Goal: Navigation & Orientation: Find specific page/section

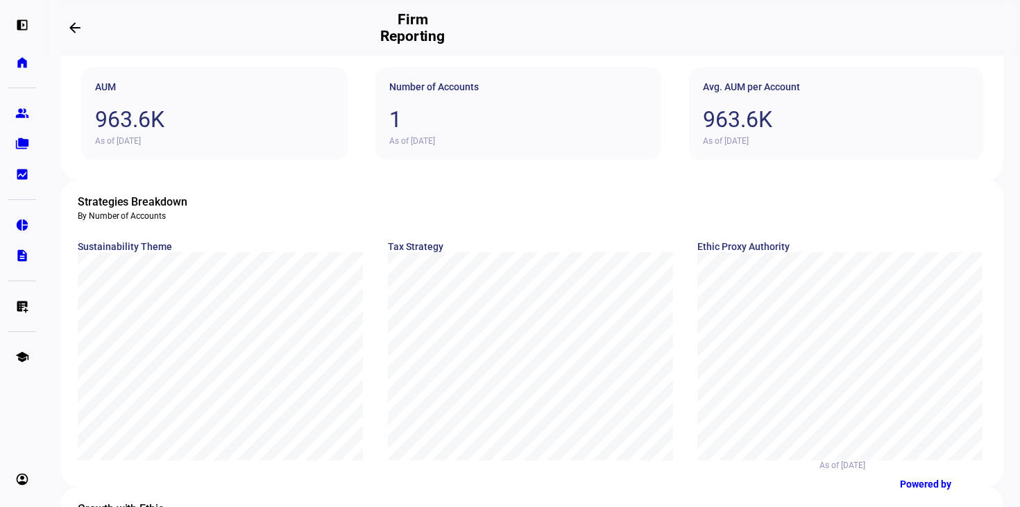
scroll to position [72, 0]
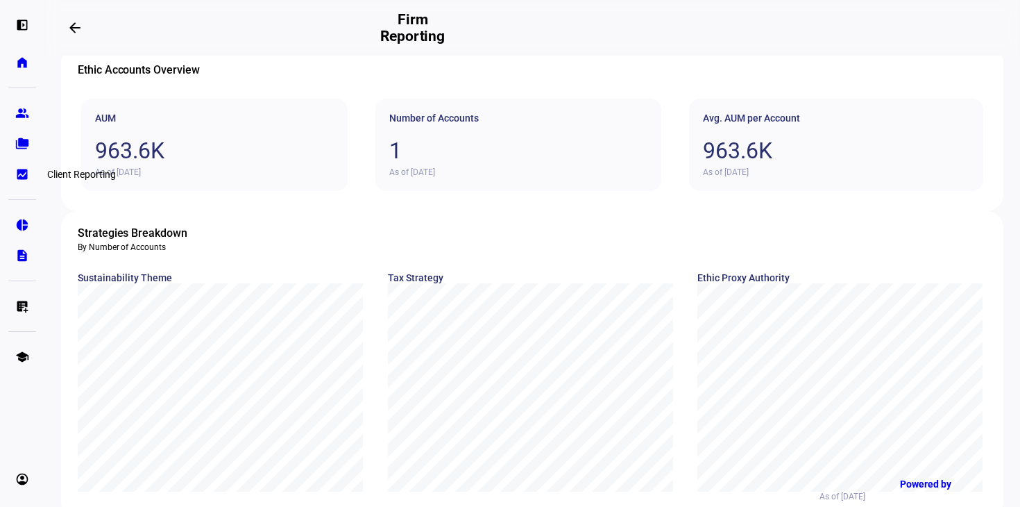
click at [28, 171] on eth-mat-symbol "bid_landscape" at bounding box center [22, 174] width 14 height 14
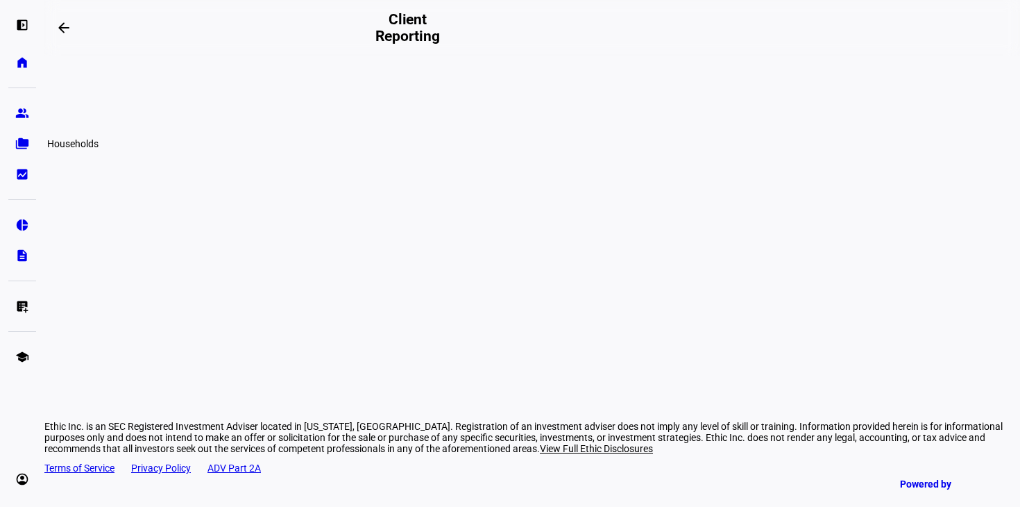
click at [28, 142] on eth-mat-symbol "folder_copy" at bounding box center [22, 144] width 14 height 14
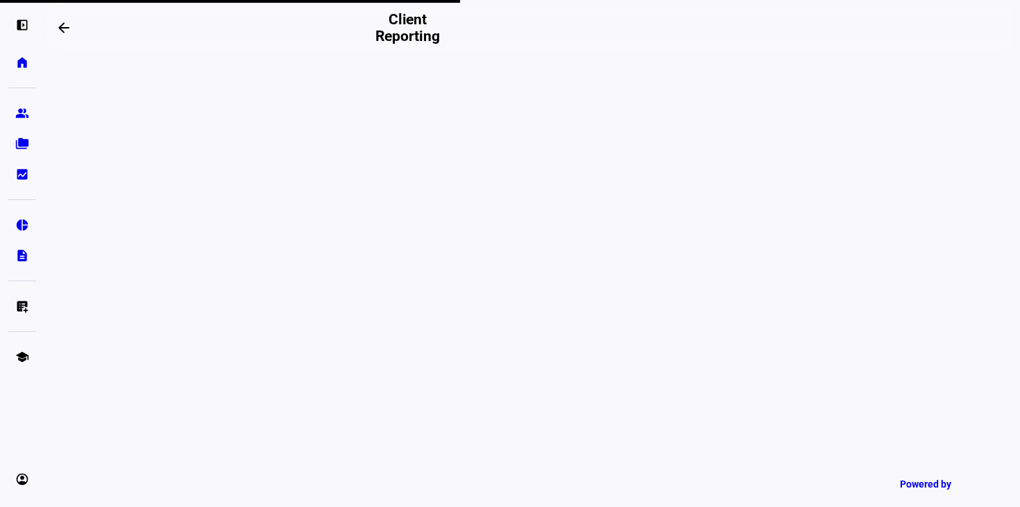
click at [25, 98] on div "left_panel_open home Home Advisors group Prospects folder_copy Households bid_l…" at bounding box center [22, 253] width 44 height 507
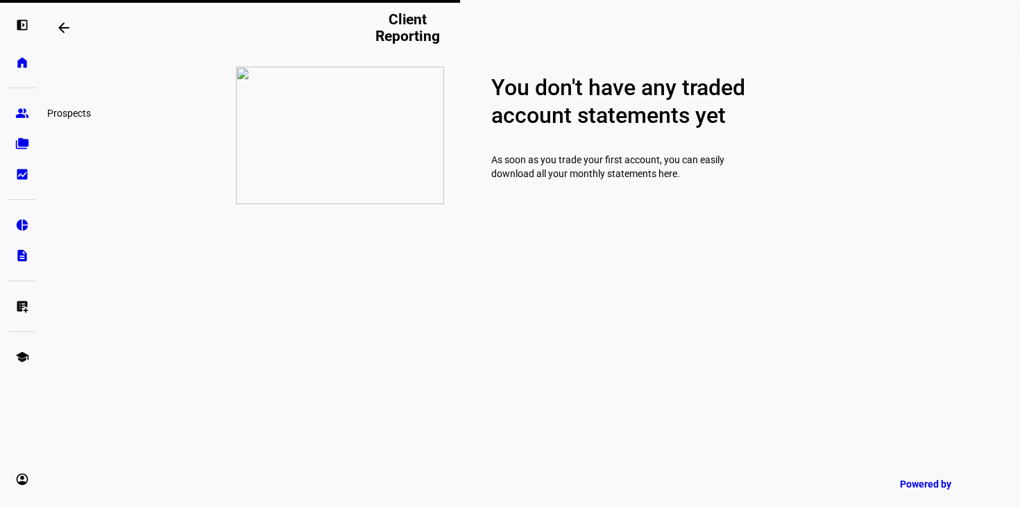
click at [23, 108] on eth-mat-symbol "group" at bounding box center [22, 113] width 14 height 14
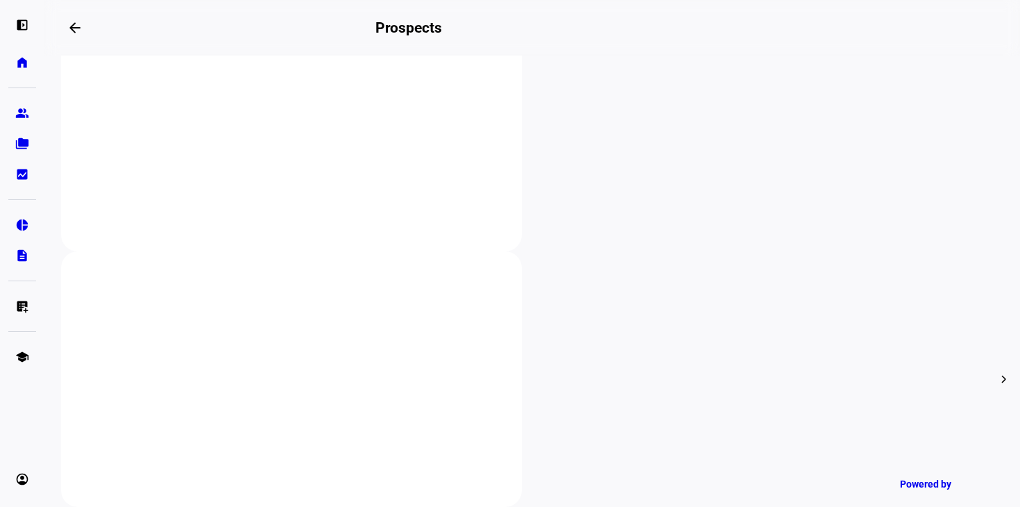
scroll to position [348, 0]
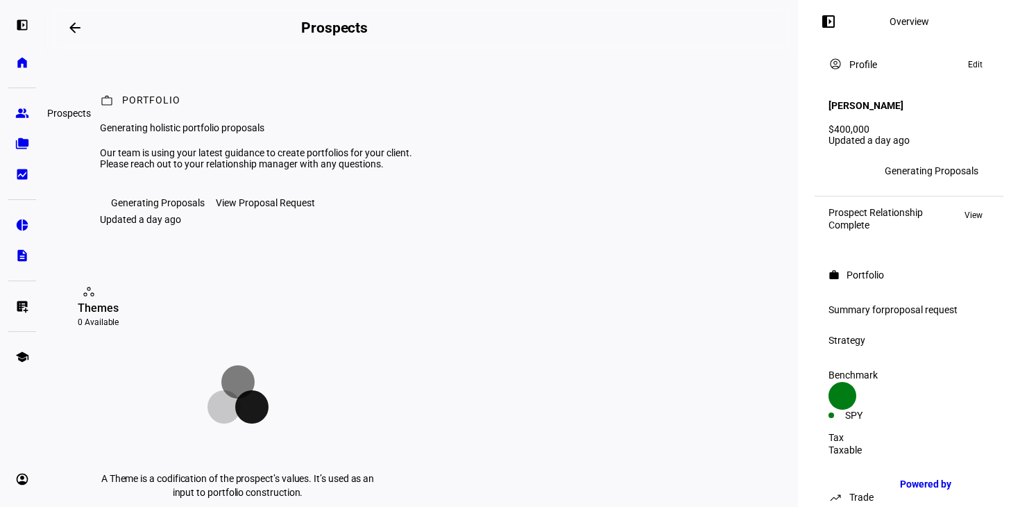
click at [19, 115] on eth-mat-symbol "group" at bounding box center [22, 113] width 14 height 14
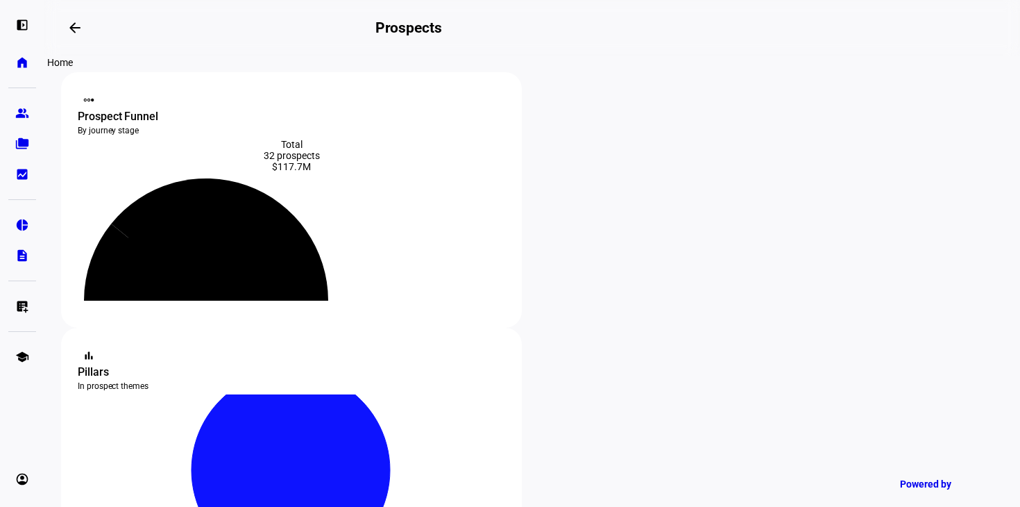
click at [19, 51] on link "home Home" at bounding box center [22, 63] width 28 height 28
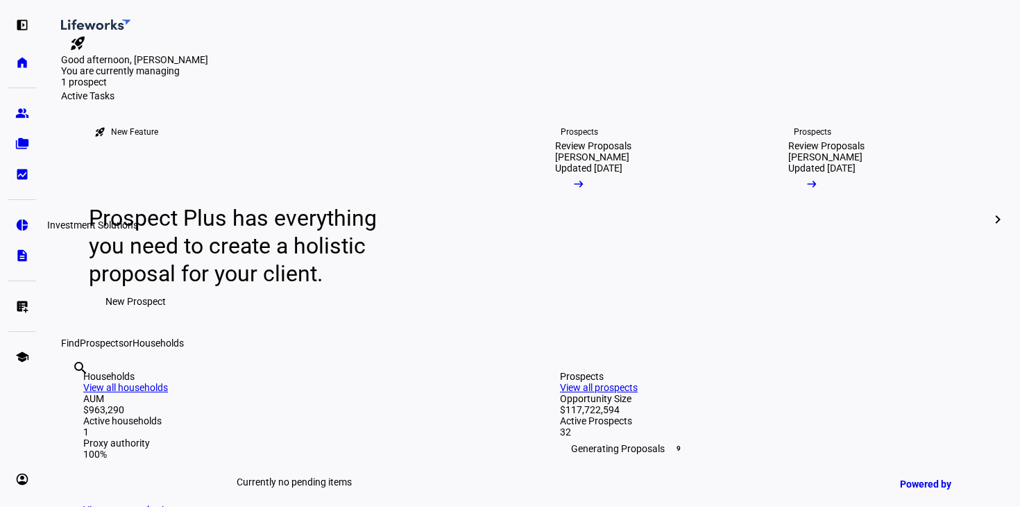
click at [22, 225] on eth-mat-symbol "pie_chart" at bounding box center [22, 225] width 14 height 14
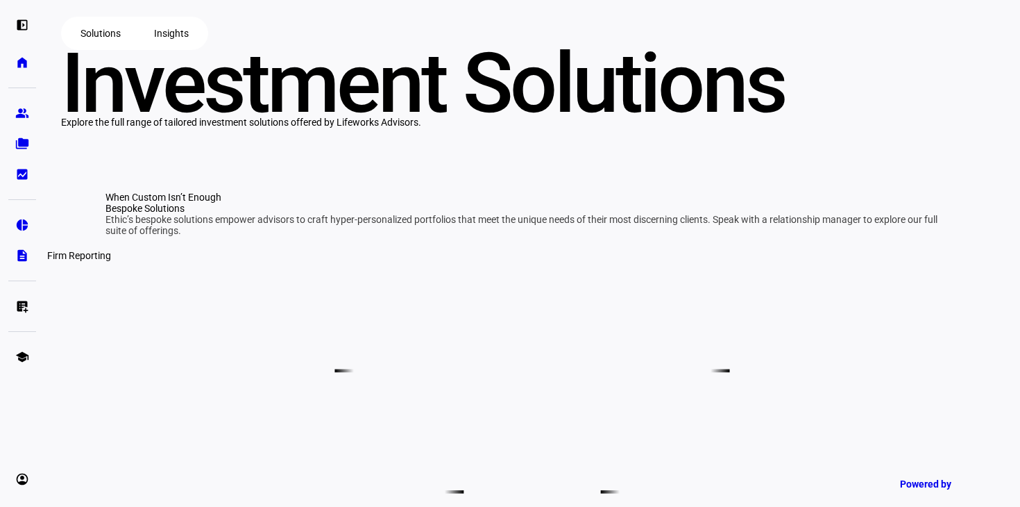
click at [16, 248] on eth-mat-symbol "description" at bounding box center [22, 255] width 14 height 14
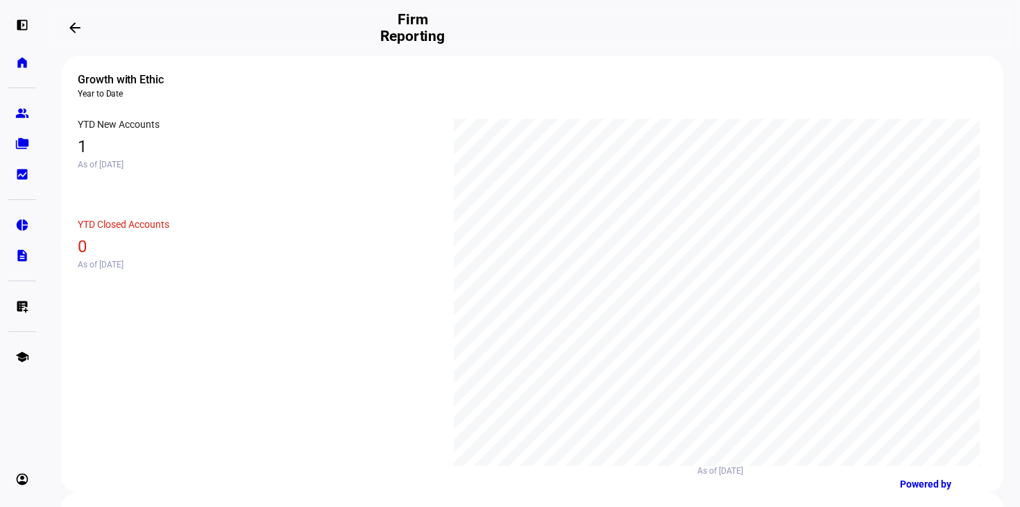
scroll to position [556, 0]
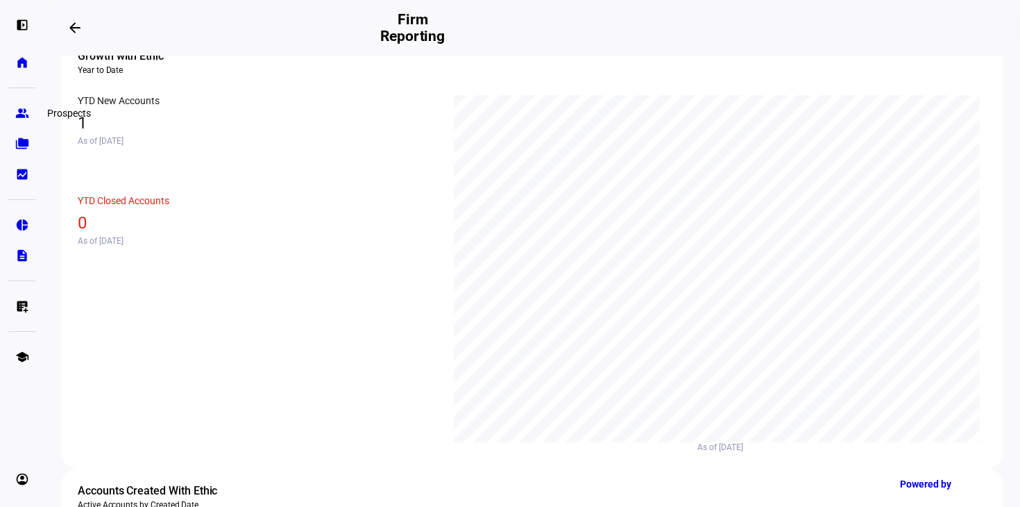
click at [26, 110] on eth-mat-symbol "group" at bounding box center [22, 113] width 14 height 14
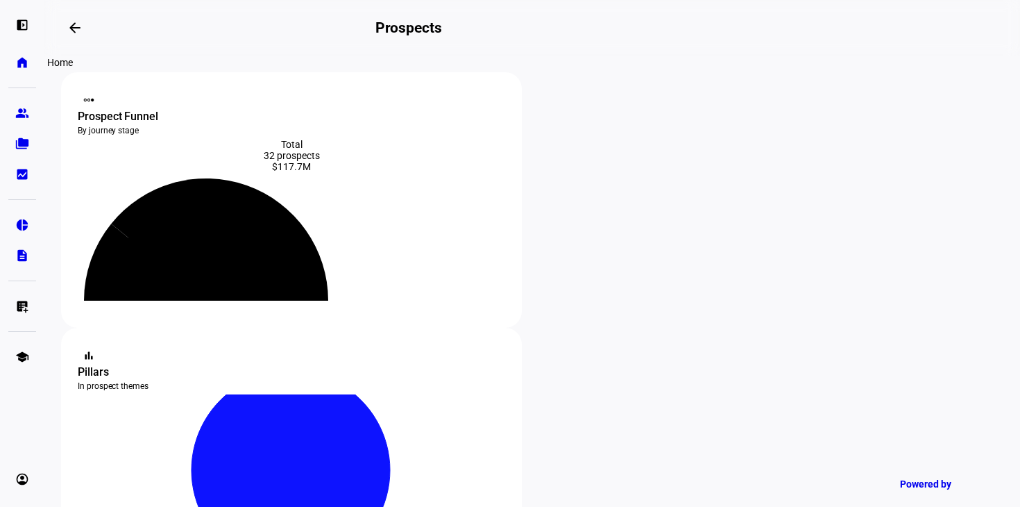
click at [25, 69] on link "home Home" at bounding box center [22, 63] width 28 height 28
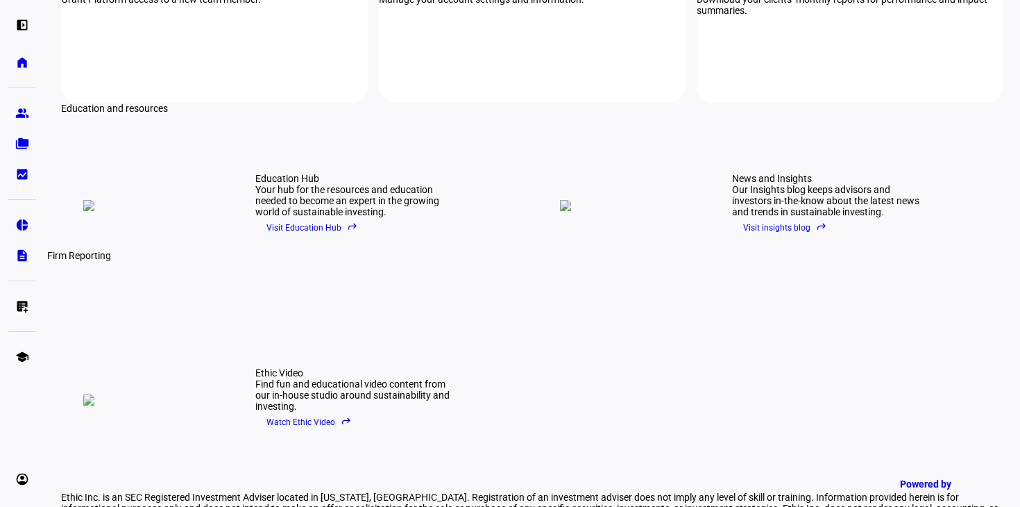
scroll to position [1853, 0]
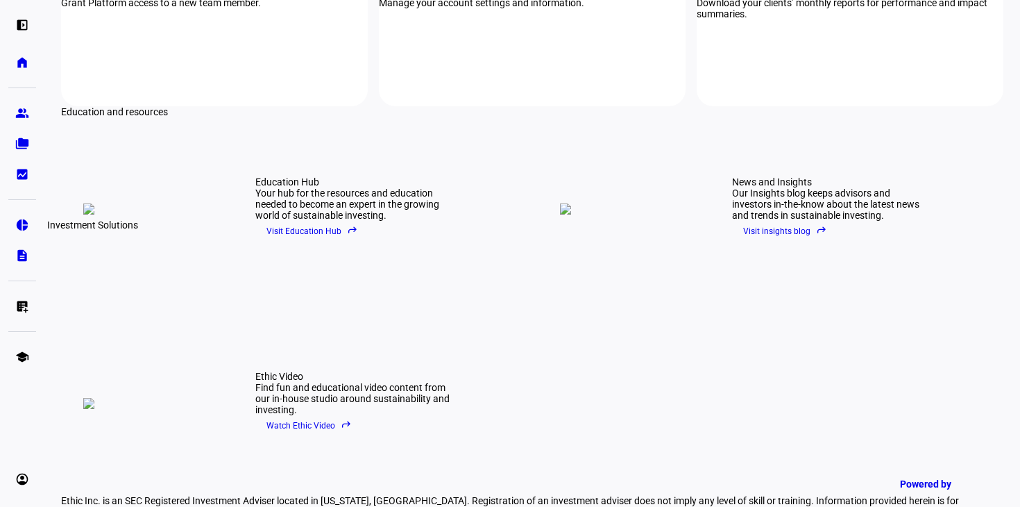
click at [24, 214] on link "pie_chart Investment Solutions" at bounding box center [22, 225] width 28 height 28
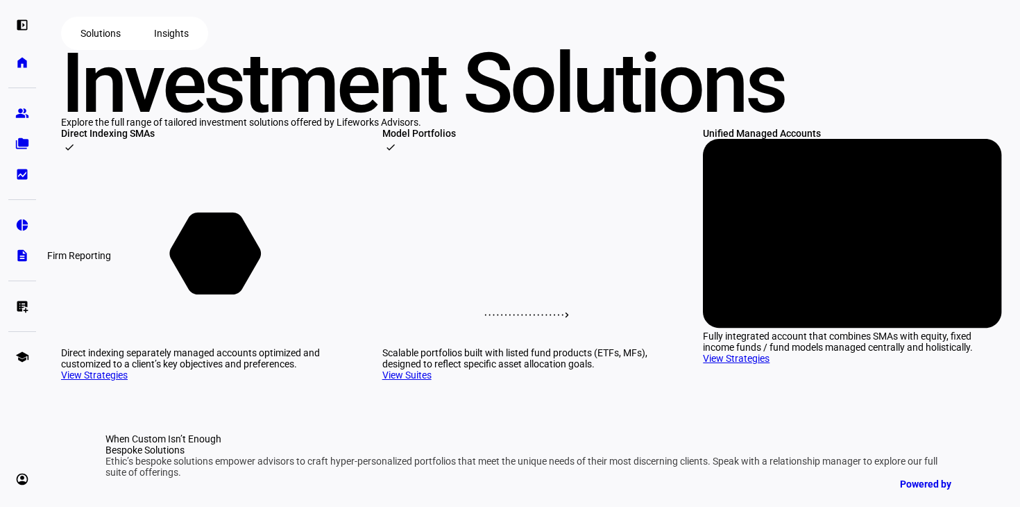
click at [24, 260] on eth-mat-symbol "description" at bounding box center [22, 255] width 14 height 14
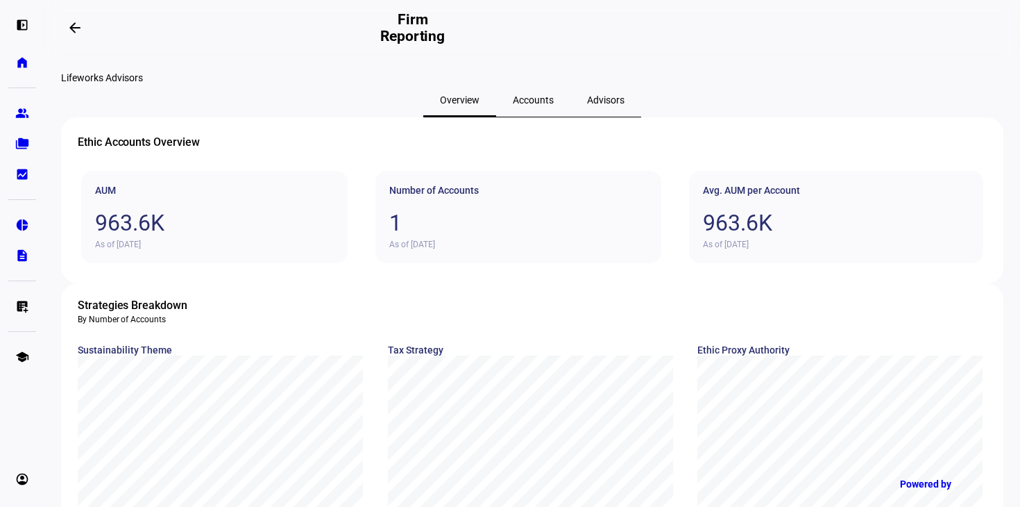
scroll to position [1, 0]
click at [24, 65] on eth-mat-symbol "home" at bounding box center [22, 63] width 14 height 14
